Goal: Task Accomplishment & Management: Manage account settings

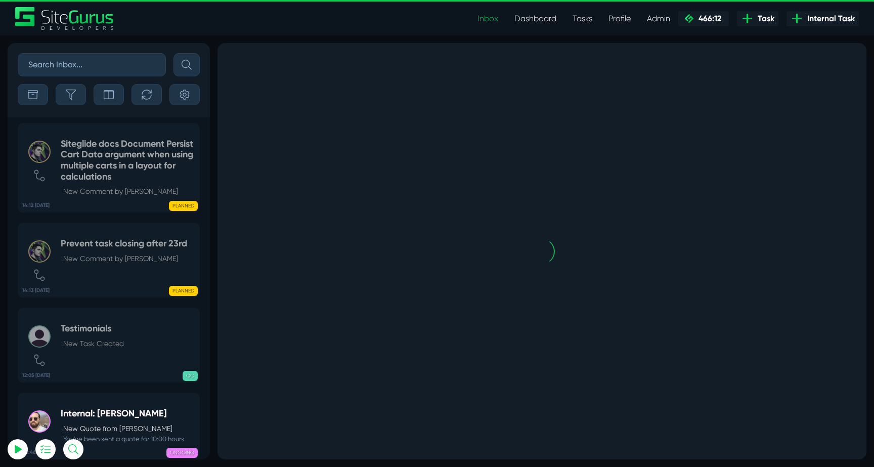
select select "0"
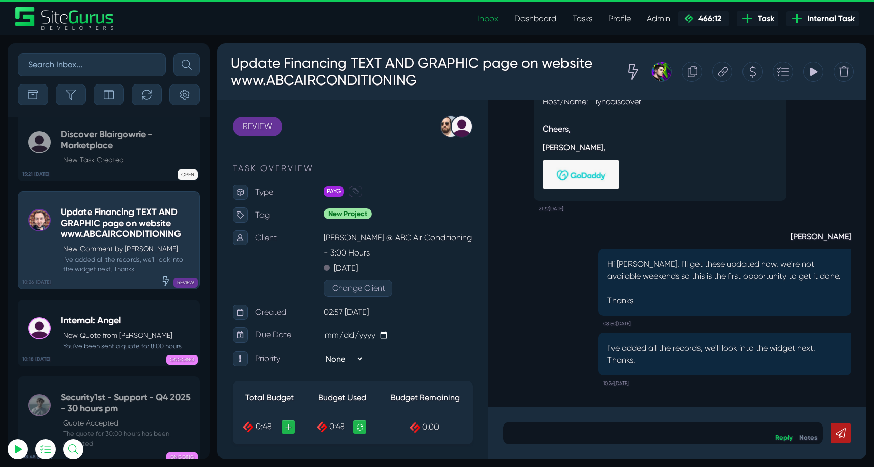
click at [105, 341] on small "You've been sent a quote for 8:00 hours" at bounding box center [121, 346] width 121 height 10
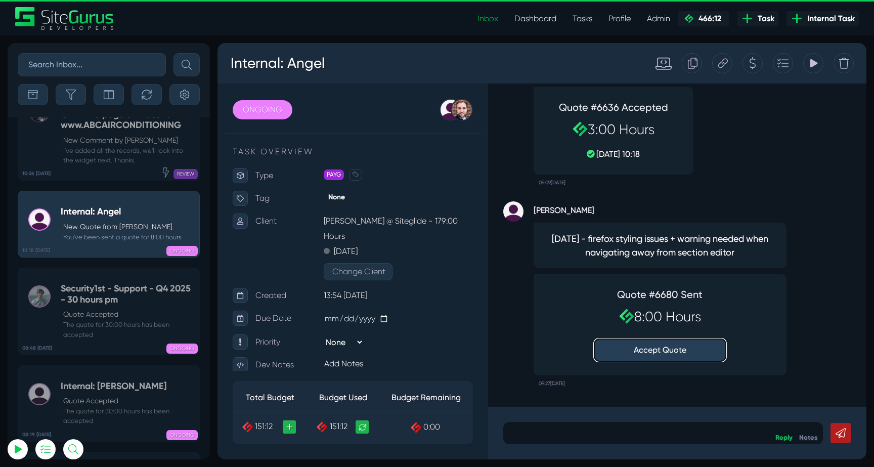
click at [680, 350] on button "Accept Quote" at bounding box center [660, 350] width 132 height 22
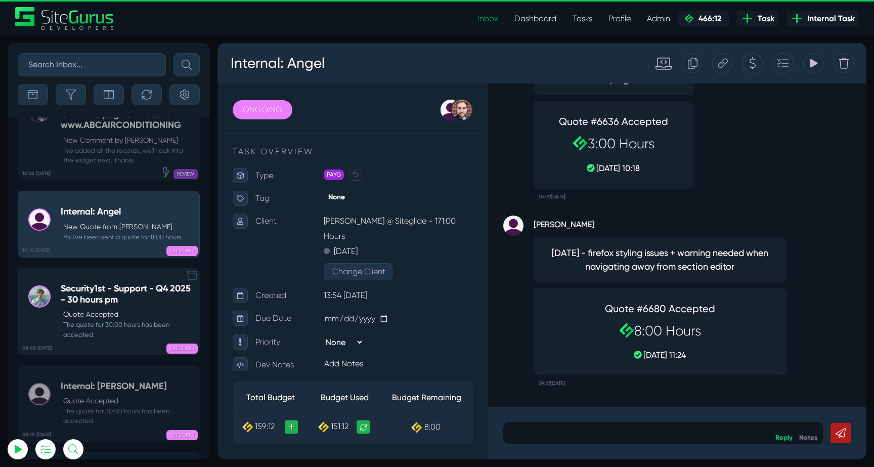
scroll to position [-39922, 0]
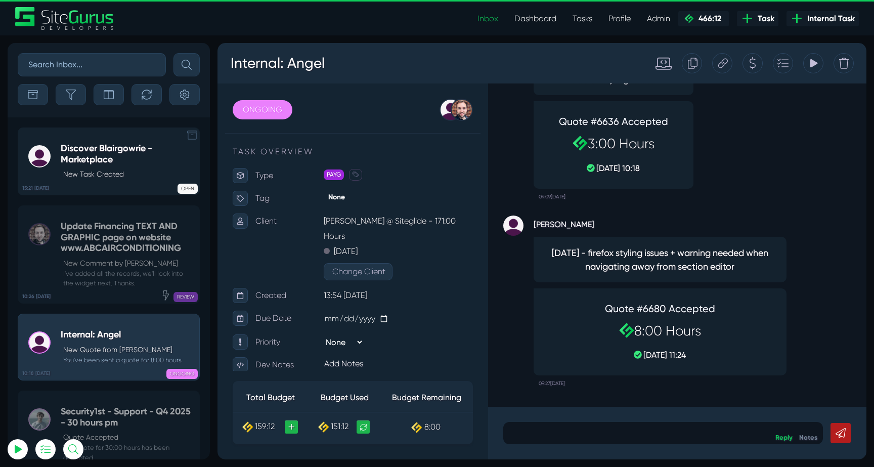
click at [94, 193] on link "15:21 [DATE] Discover Blairgowrie - Marketplace New Task Created OPEN" at bounding box center [109, 161] width 182 height 68
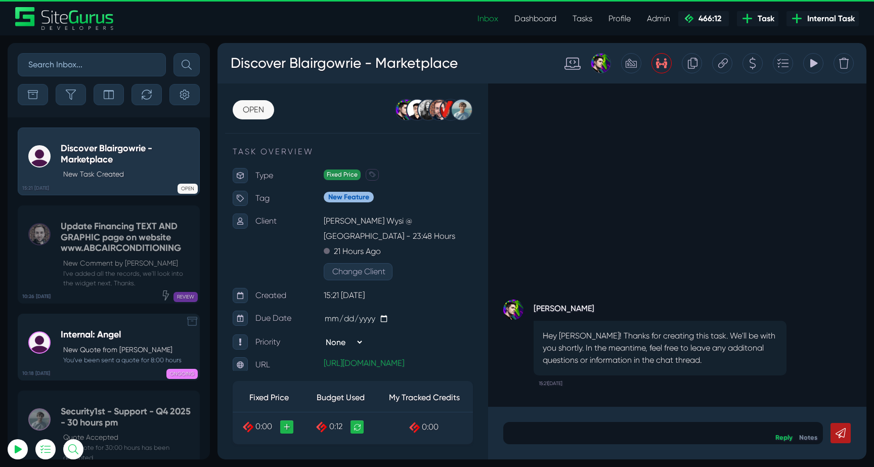
click at [101, 346] on p "New Quote from [PERSON_NAME]" at bounding box center [122, 349] width 118 height 11
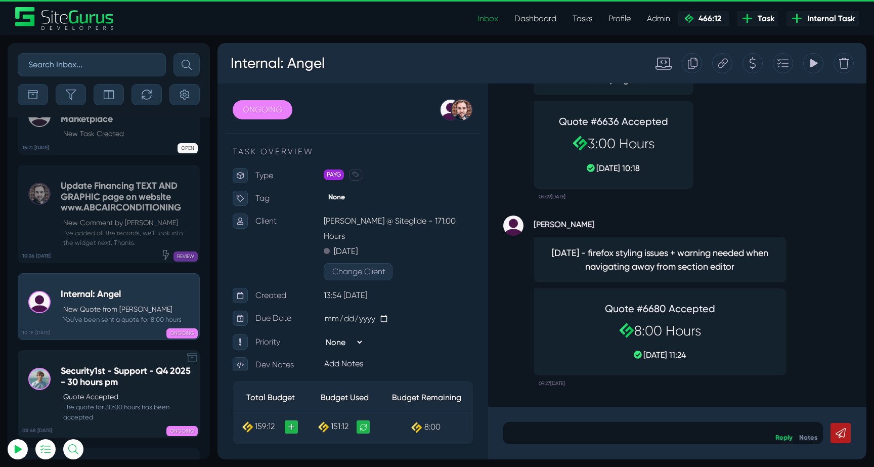
scroll to position [-39922, 0]
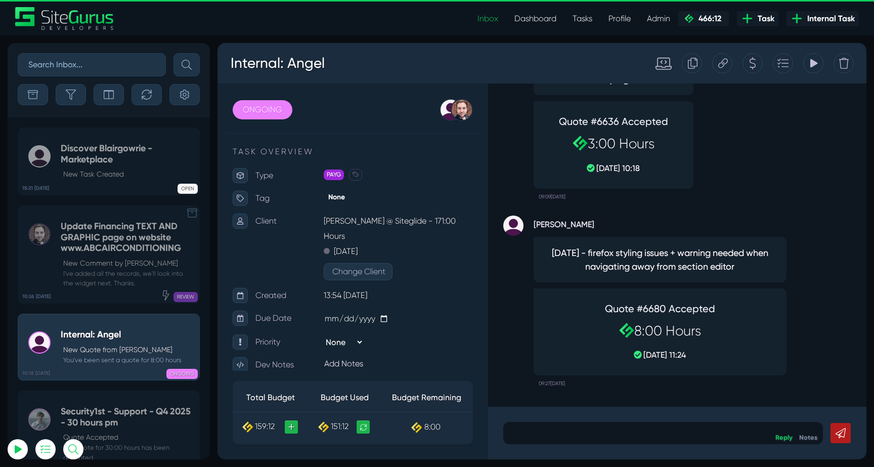
click at [104, 201] on div "10:26 [DATE] Update Financing TEXT AND GRAPHIC page on website www.ABCAIRCONDIT…" at bounding box center [109, 249] width 202 height 108
click at [101, 158] on h5 "Discover Blairgowrie - Marketplace" at bounding box center [128, 154] width 134 height 22
